Goal: Ask a question

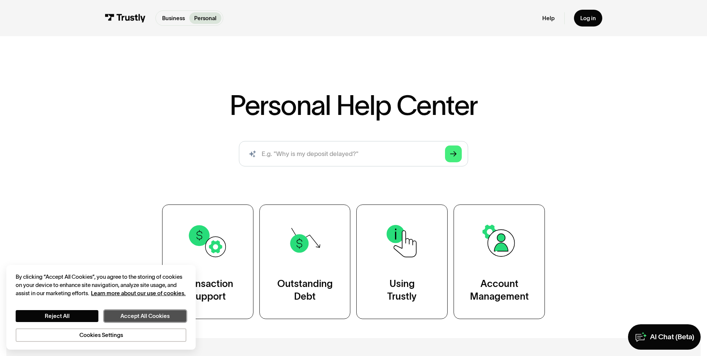
click at [130, 313] on button "Accept All Cookies" at bounding box center [145, 316] width 82 height 12
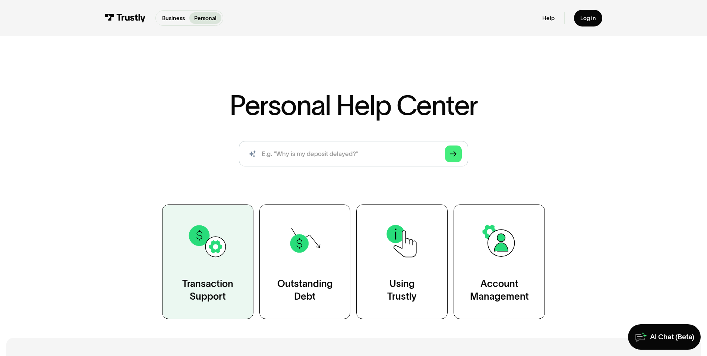
click at [223, 255] on img at bounding box center [207, 240] width 41 height 41
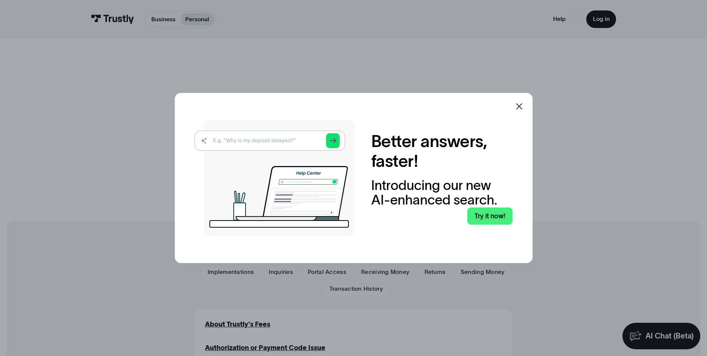
click at [519, 105] on icon at bounding box center [519, 106] width 9 height 9
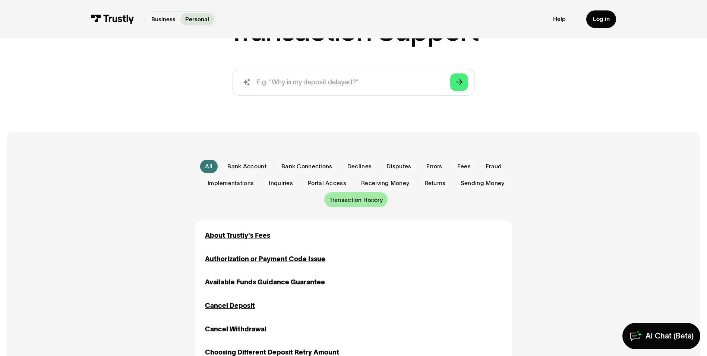
scroll to position [149, 0]
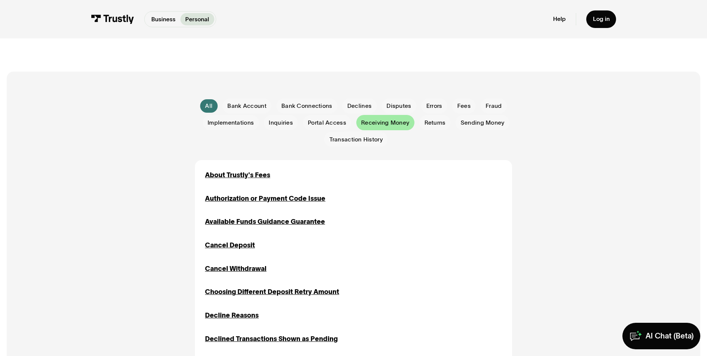
click at [399, 126] on span "Receiving Money" at bounding box center [385, 123] width 48 height 8
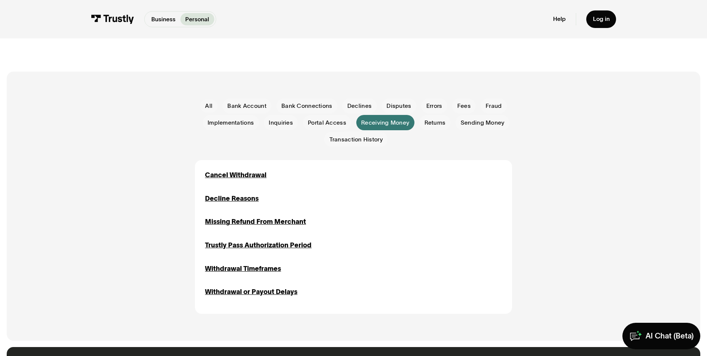
scroll to position [186, 0]
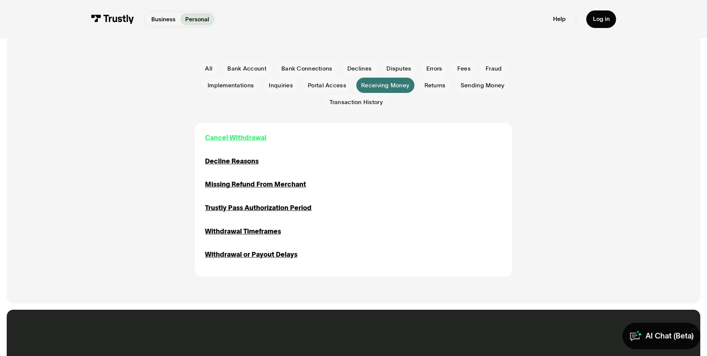
click at [249, 142] on div "Cancel Withdrawal" at bounding box center [235, 138] width 61 height 10
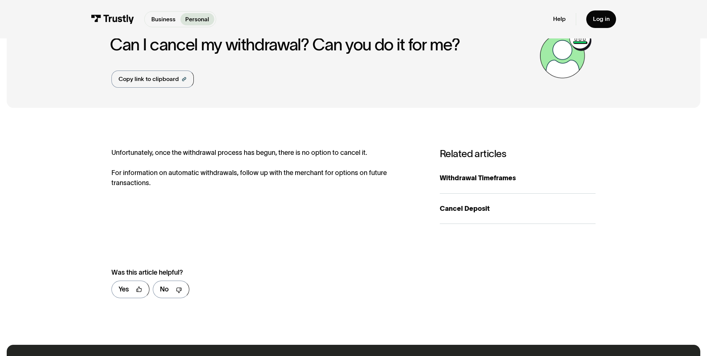
scroll to position [37, 0]
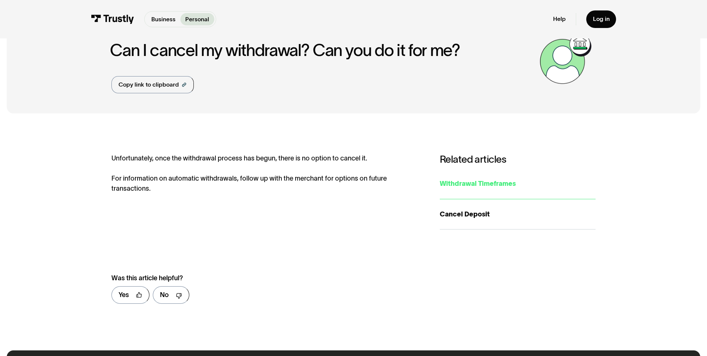
click at [462, 181] on div "Withdrawal Timeframes" at bounding box center [518, 184] width 156 height 10
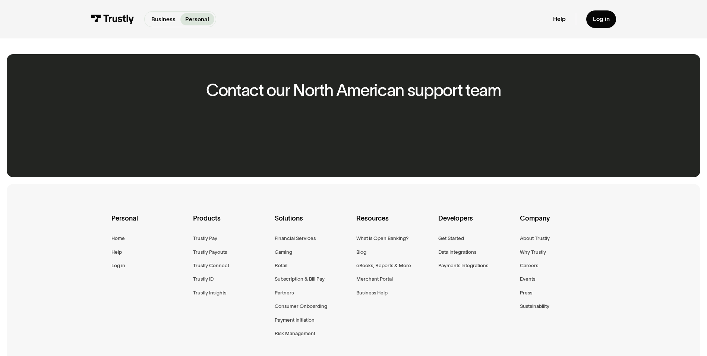
scroll to position [447, 0]
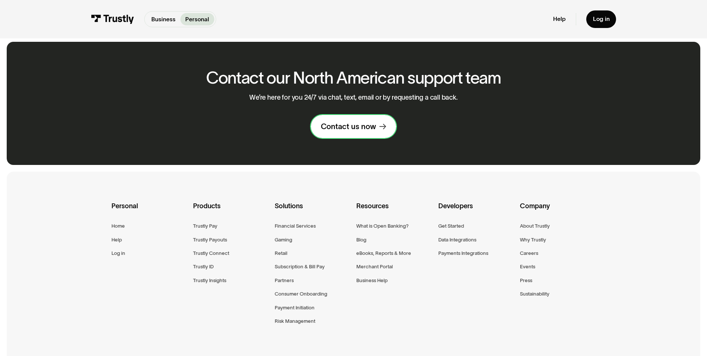
click at [361, 133] on link "Contact us now" at bounding box center [353, 126] width 85 height 23
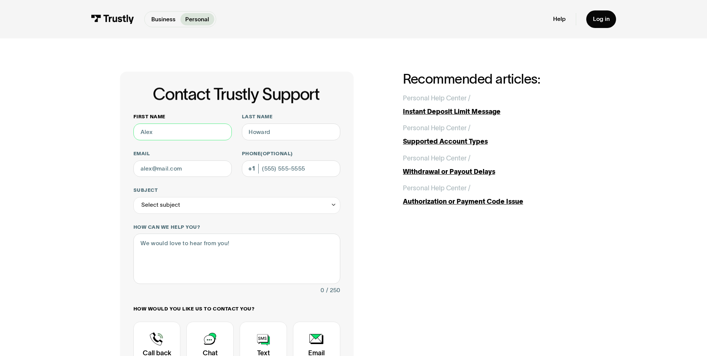
click at [188, 127] on input "First name" at bounding box center [182, 131] width 98 height 17
type input "Ryan"
type input "Pardo"
type input "rpardo947@gmail.com"
type input "(786) 508-5248"
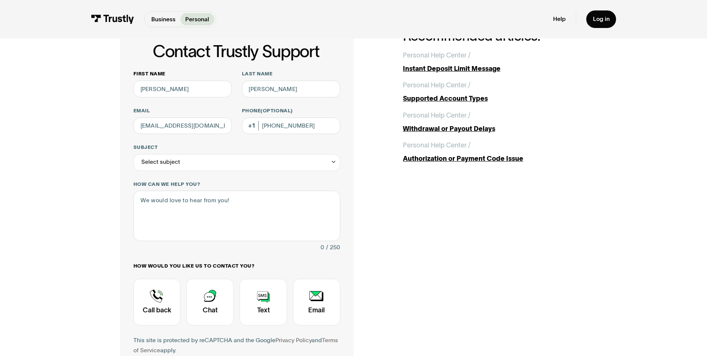
scroll to position [75, 0]
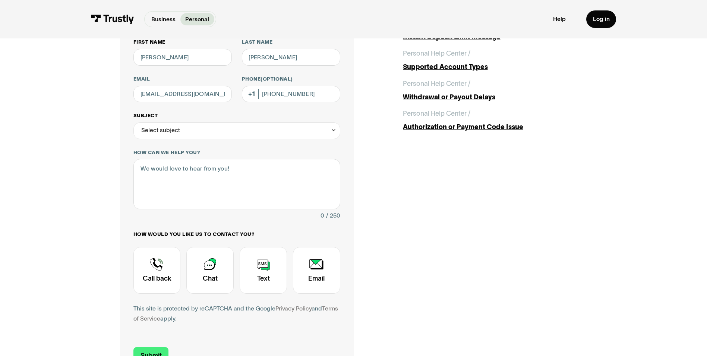
click at [205, 139] on div "Select subject" at bounding box center [236, 130] width 207 height 17
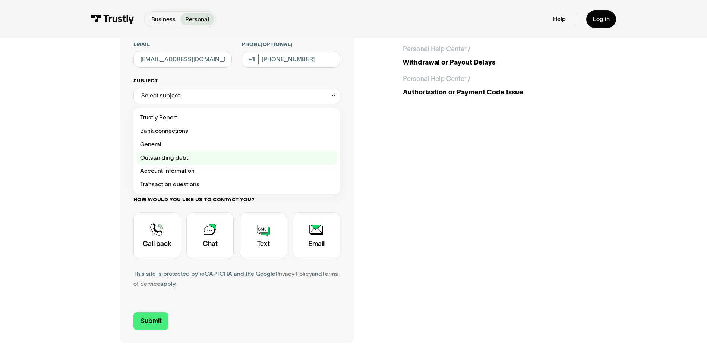
scroll to position [112, 0]
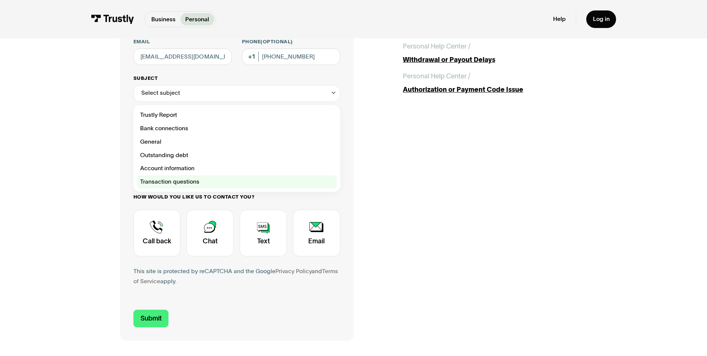
click at [221, 181] on div "Contact Trustly Support" at bounding box center [237, 181] width 200 height 13
type input "**********"
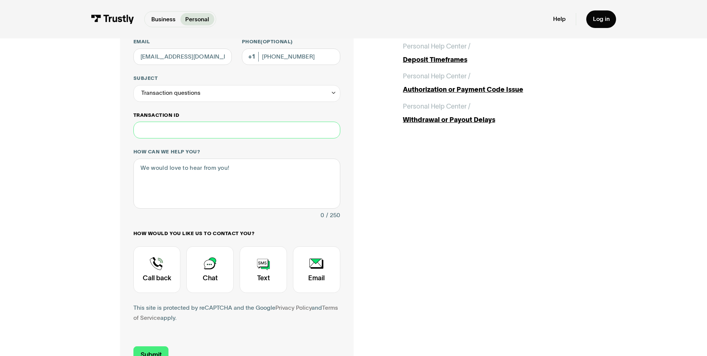
click at [205, 130] on input "Transaction ID" at bounding box center [236, 129] width 207 height 17
click at [244, 135] on input "Transaction ID" at bounding box center [236, 129] width 207 height 17
paste input "**********"
type input "**********"
click at [217, 170] on textarea "How can we help you?" at bounding box center [236, 183] width 207 height 50
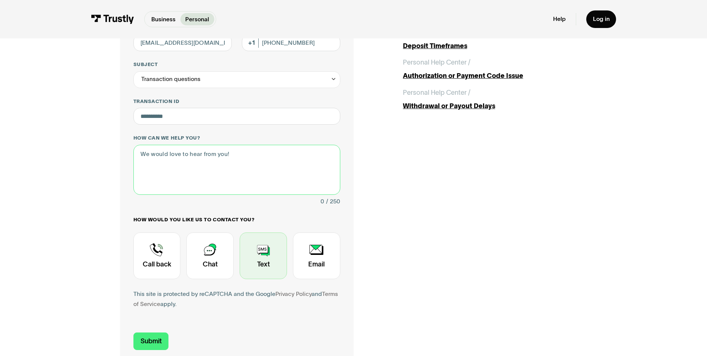
scroll to position [149, 0]
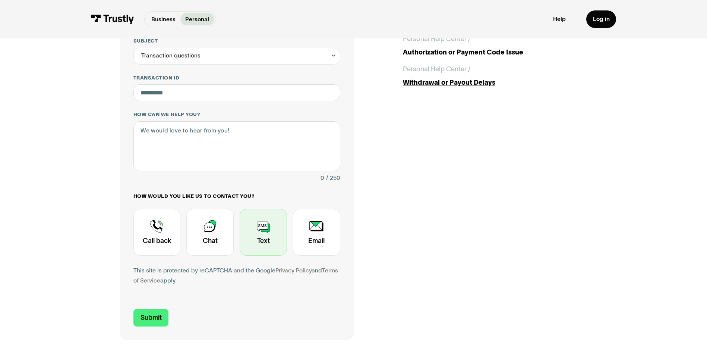
click at [256, 227] on div "Contact Trustly Support" at bounding box center [263, 232] width 47 height 47
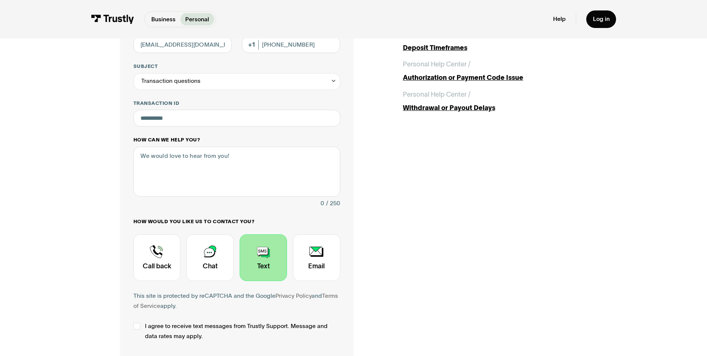
scroll to position [112, 0]
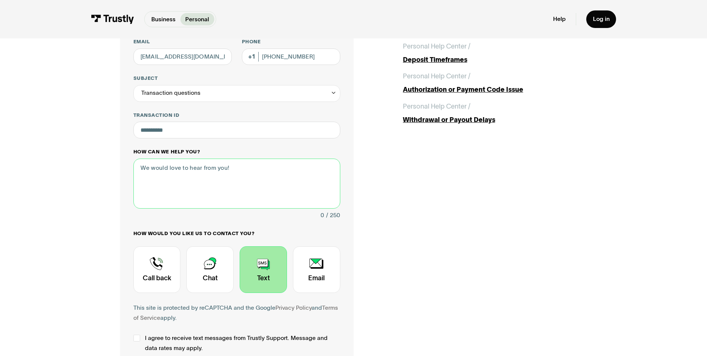
click at [230, 180] on textarea "How can we help you?" at bounding box center [236, 183] width 207 height 50
click at [200, 178] on textarea "How can we help you?" at bounding box center [236, 183] width 207 height 50
paste textarea "i"
click at [195, 176] on textarea "its telling me sorry your accont cannont be used at this time please use anothe…" at bounding box center [236, 183] width 207 height 50
drag, startPoint x: 230, startPoint y: 166, endPoint x: 231, endPoint y: 171, distance: 4.9
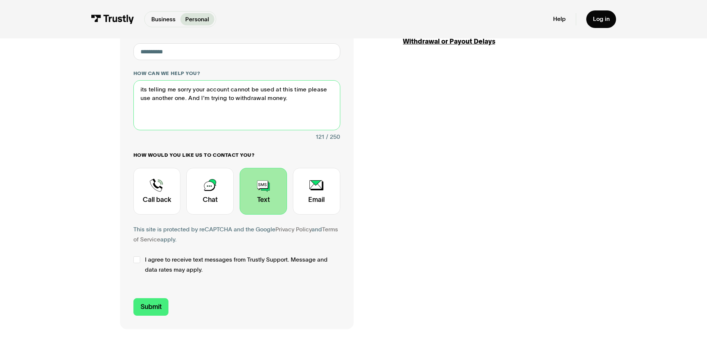
scroll to position [224, 0]
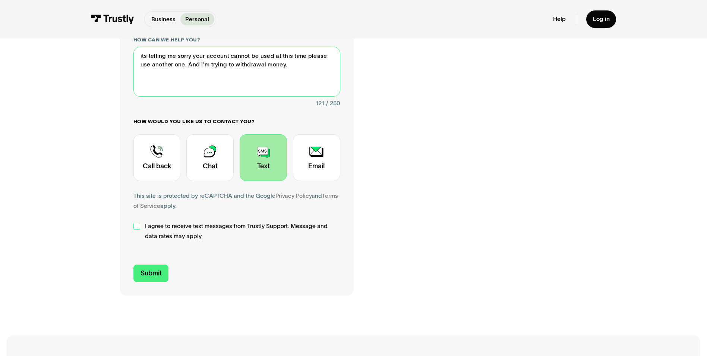
type textarea "its telling me sorry your account cannot be used at this time please use anothe…"
drag, startPoint x: 139, startPoint y: 227, endPoint x: 143, endPoint y: 234, distance: 8.7
click at [139, 227] on div "Contact Trustly Support" at bounding box center [136, 225] width 7 height 7
click at [157, 273] on input "Submit" at bounding box center [150, 273] width 35 height 18
type input "+17865085248"
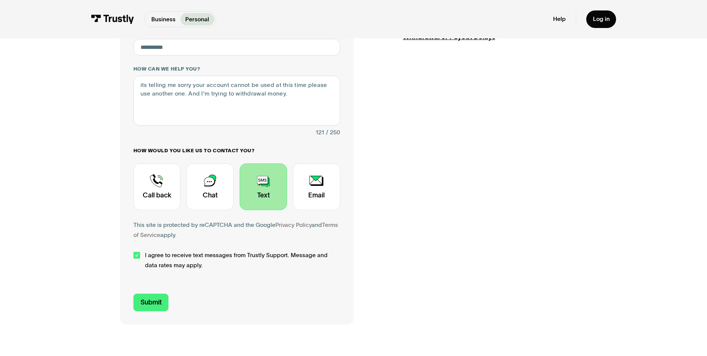
scroll to position [75, 0]
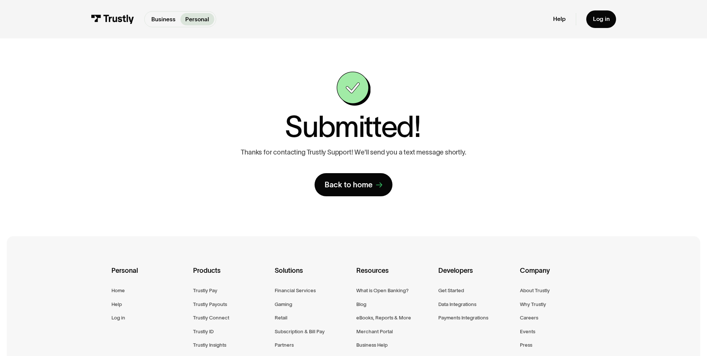
click at [421, 55] on div "Submitted! Thanks for contacting Trustly Support! We'll send you a text message…" at bounding box center [354, 133] width 674 height 191
click at [358, 201] on div "Submitted! Thanks for contacting Trustly Support! We'll send you a text message…" at bounding box center [354, 133] width 674 height 191
click at [596, 19] on div "Log in" at bounding box center [601, 18] width 17 height 7
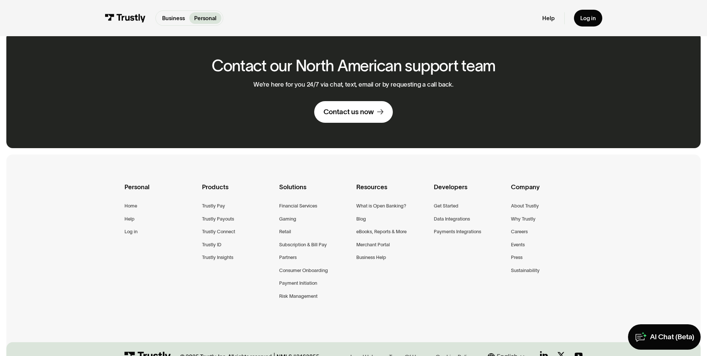
scroll to position [410, 0]
